Goal: Navigation & Orientation: Go to known website

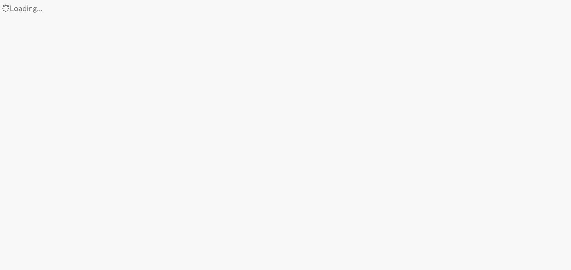
drag, startPoint x: 395, startPoint y: 66, endPoint x: 385, endPoint y: 63, distance: 10.0
click at [385, 63] on div "Loading..." at bounding box center [285, 135] width 571 height 270
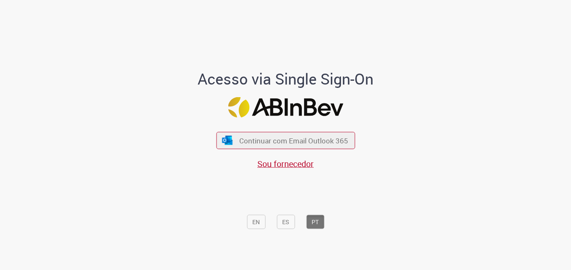
click at [378, 190] on div "EN ES PT" at bounding box center [285, 202] width 233 height 64
